Goal: Find specific page/section: Find specific page/section

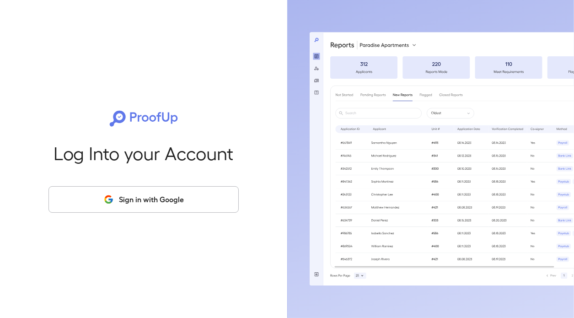
click at [112, 206] on button "Sign in with Google" at bounding box center [143, 199] width 190 height 27
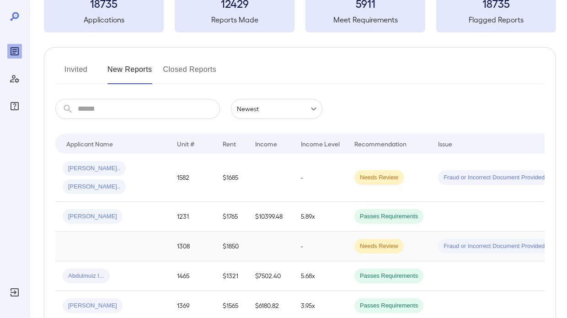
scroll to position [91, 0]
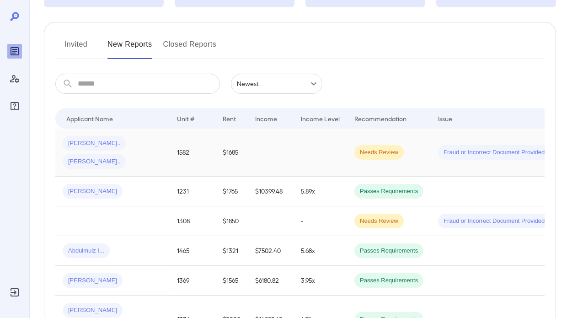
click at [157, 139] on div "Rizwan S... Fatima S..." at bounding box center [113, 152] width 100 height 33
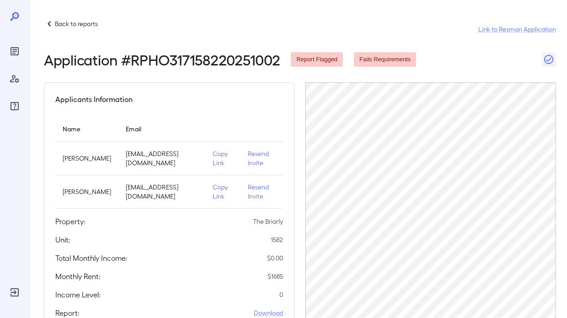
click at [73, 24] on p "Back to reports" at bounding box center [76, 23] width 43 height 9
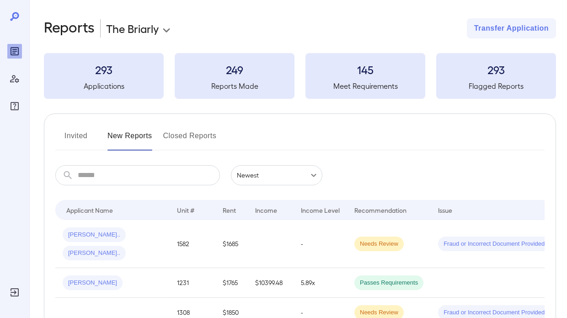
click at [79, 145] on button "Invited" at bounding box center [75, 139] width 41 height 22
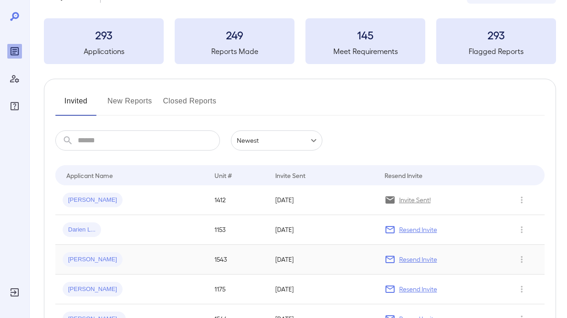
scroll to position [91, 0]
